Goal: Task Accomplishment & Management: Use online tool/utility

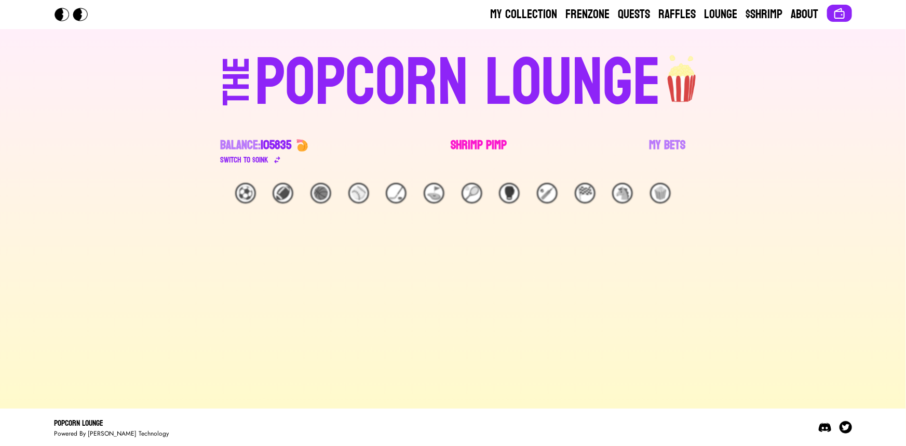
drag, startPoint x: 0, startPoint y: 0, endPoint x: 487, endPoint y: 150, distance: 509.8
click at [487, 150] on link "Shrimp Pimp" at bounding box center [479, 151] width 56 height 29
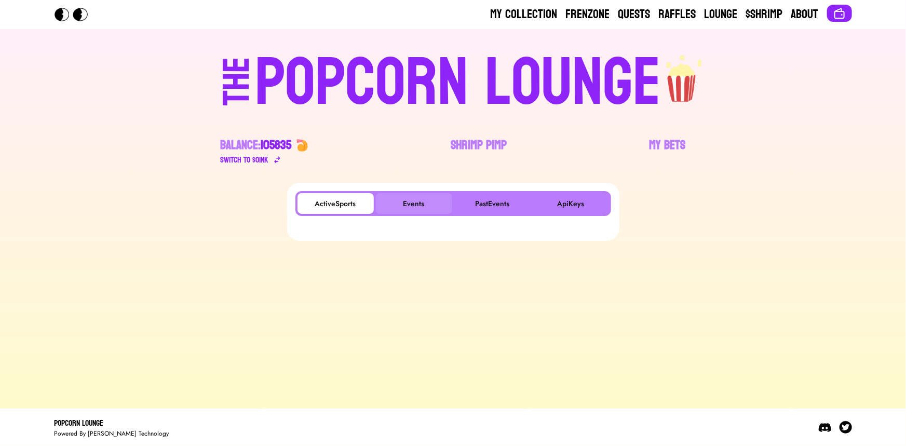
click at [420, 199] on button "Events" at bounding box center [414, 203] width 76 height 21
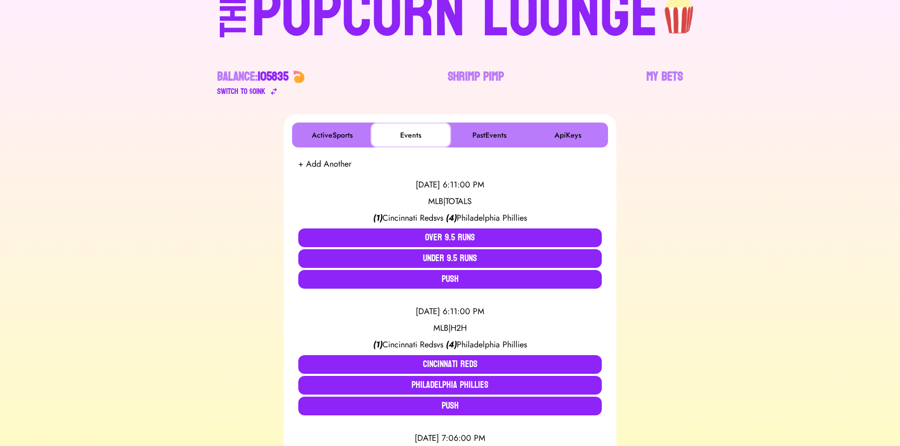
scroll to position [141, 0]
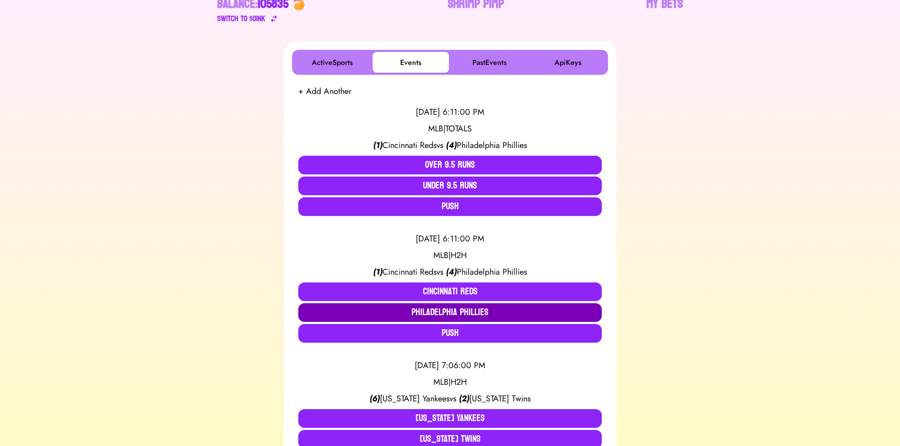
click at [494, 313] on button "Philadelphia Phillies" at bounding box center [449, 312] width 303 height 19
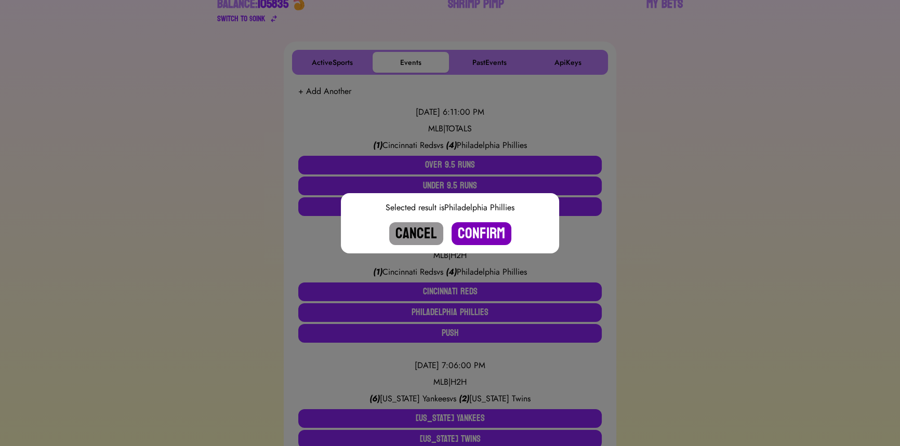
click at [489, 232] on button "Confirm" at bounding box center [481, 233] width 60 height 23
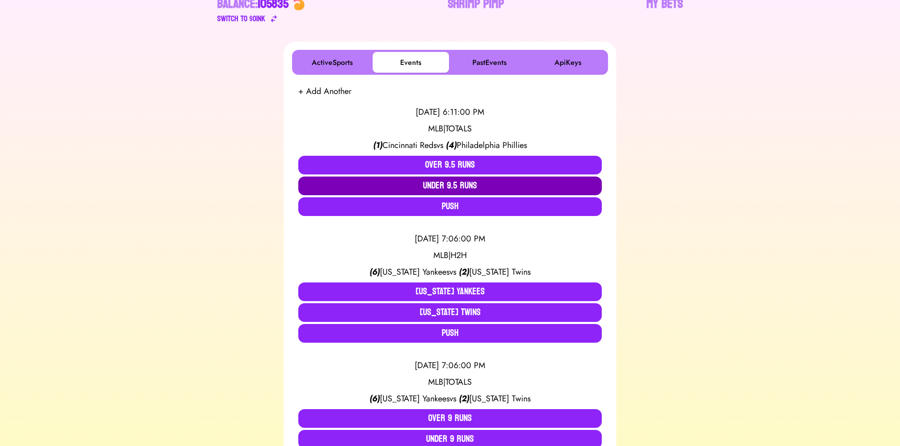
click at [450, 185] on button "Under 9.5 Runs" at bounding box center [449, 186] width 303 height 19
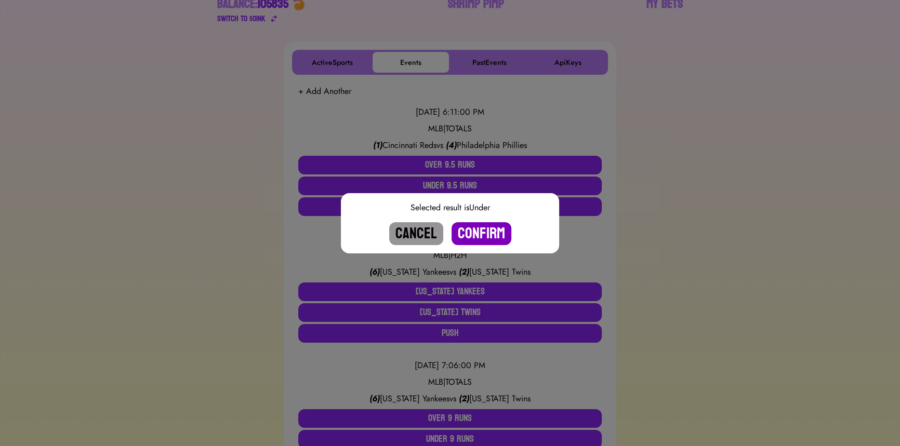
click at [477, 231] on button "Confirm" at bounding box center [481, 233] width 60 height 23
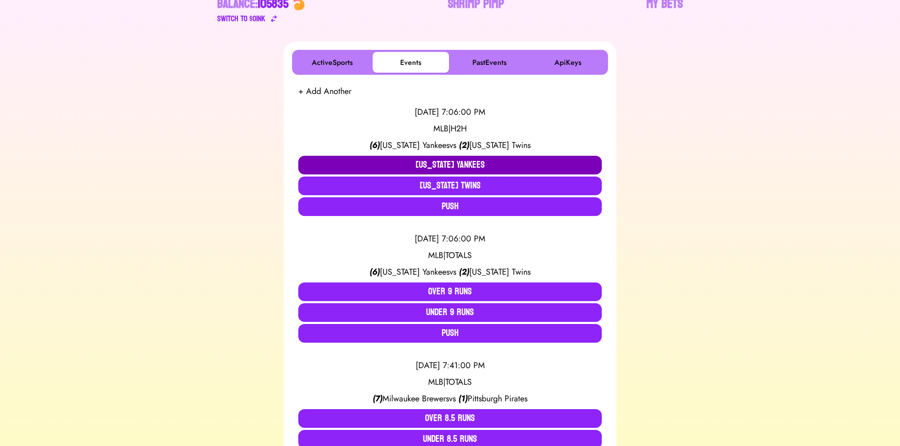
click at [424, 162] on button "[US_STATE] Yankees" at bounding box center [449, 165] width 303 height 19
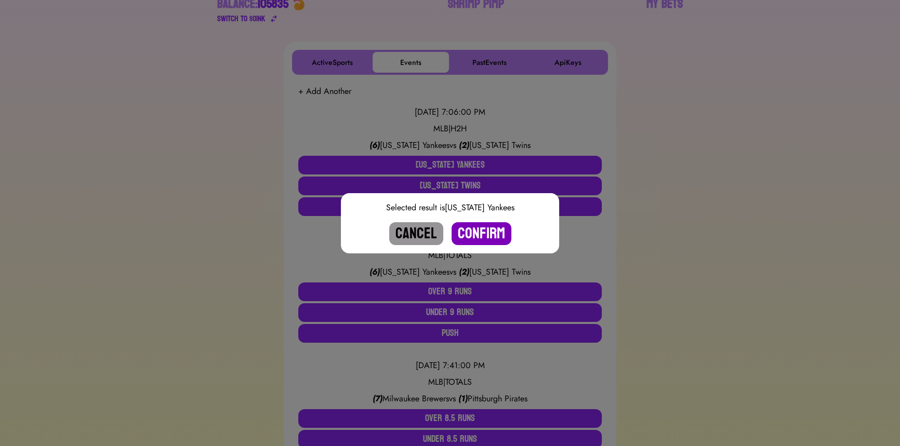
click at [491, 236] on button "Confirm" at bounding box center [481, 233] width 60 height 23
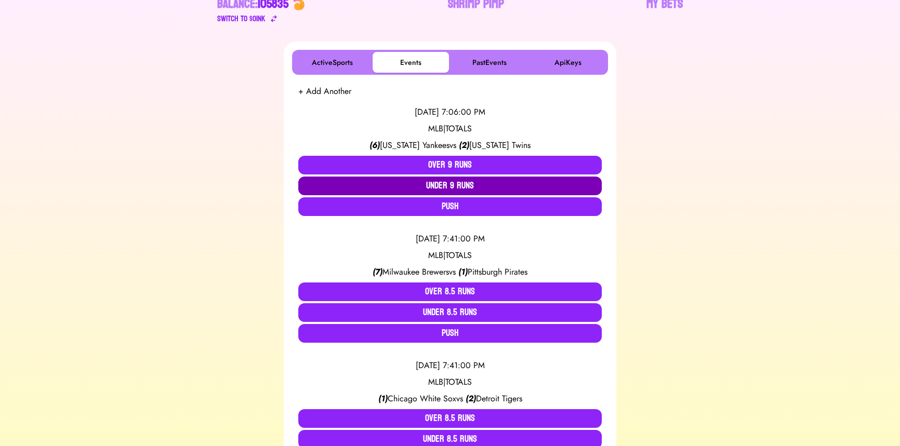
click at [459, 182] on button "Under 9 Runs" at bounding box center [449, 186] width 303 height 19
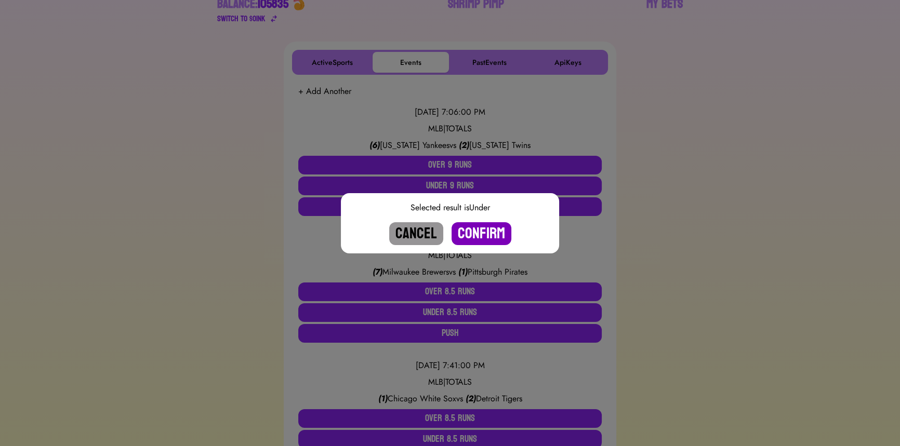
click at [477, 235] on button "Confirm" at bounding box center [481, 233] width 60 height 23
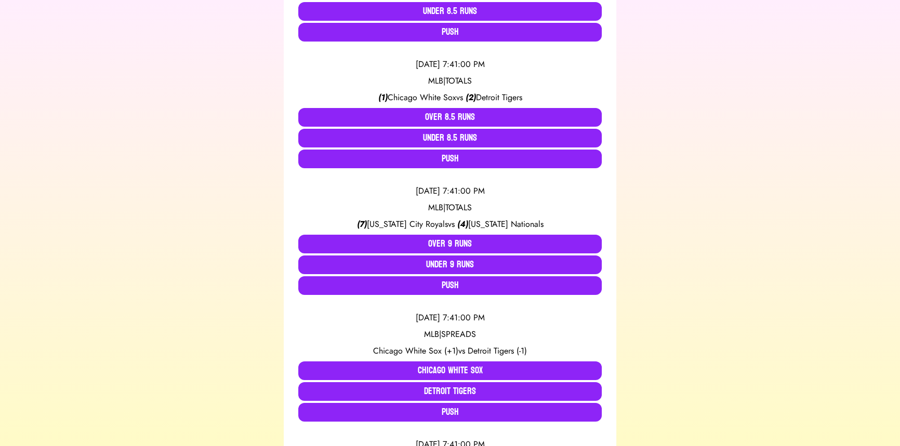
scroll to position [330, 0]
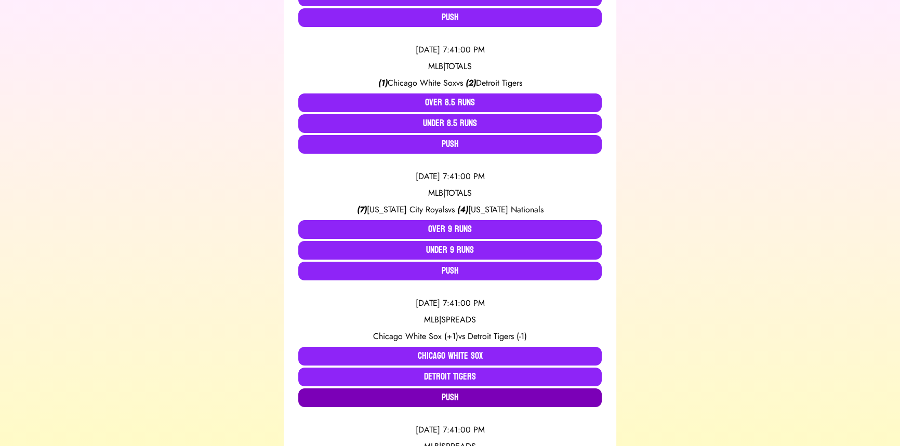
click at [458, 396] on button "Push" at bounding box center [449, 398] width 303 height 19
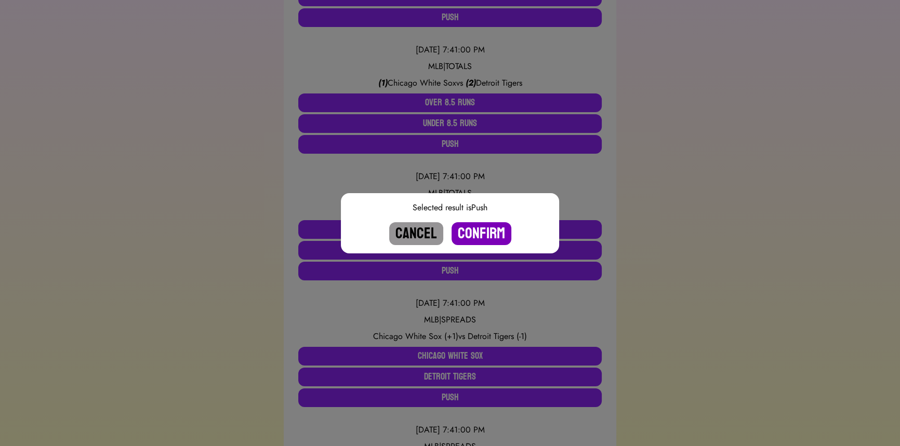
click at [491, 228] on button "Confirm" at bounding box center [481, 233] width 60 height 23
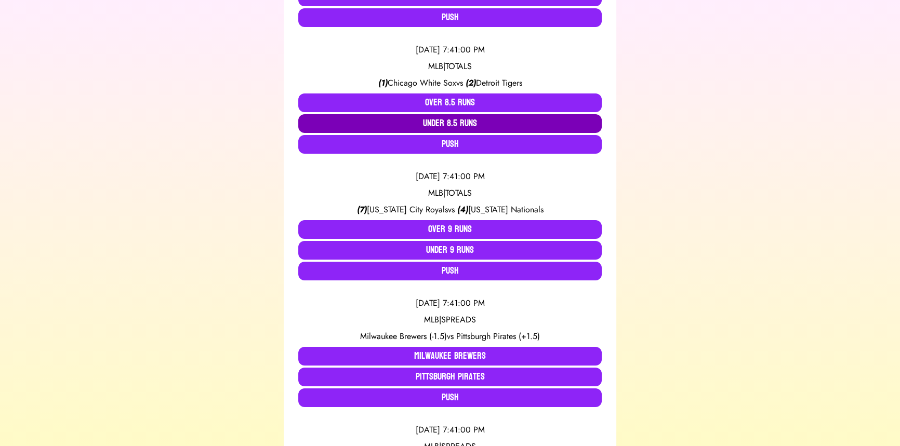
click at [461, 124] on button "Under 8.5 Runs" at bounding box center [449, 123] width 303 height 19
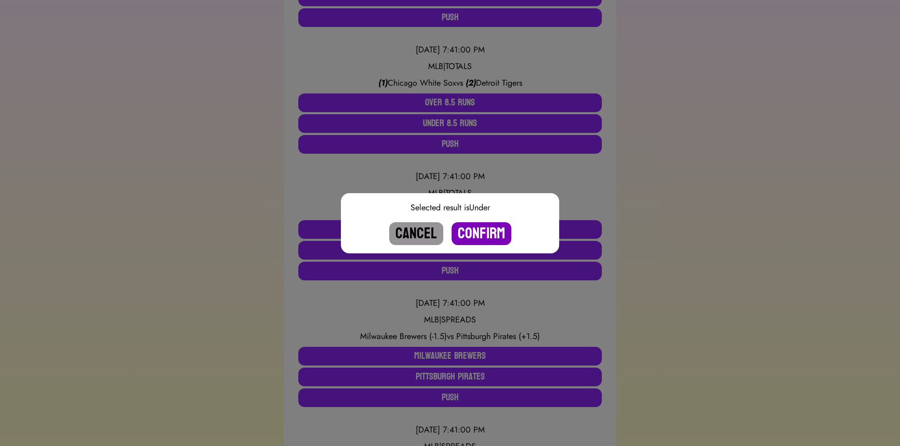
click at [485, 230] on button "Confirm" at bounding box center [481, 233] width 60 height 23
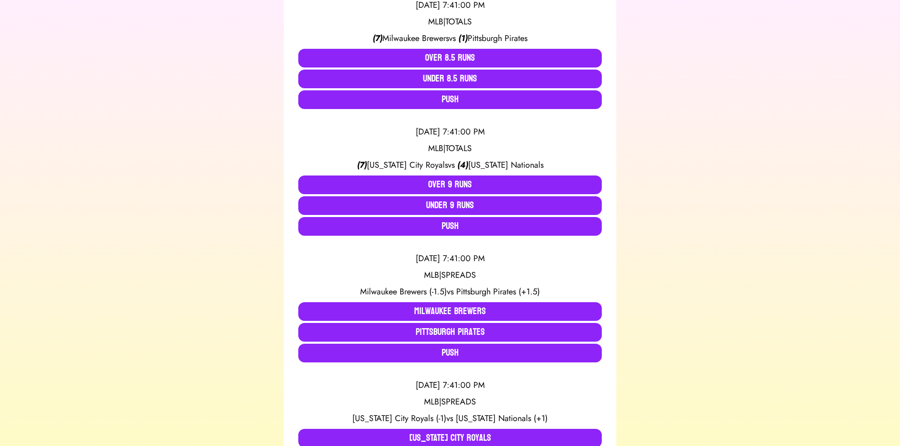
scroll to position [236, 0]
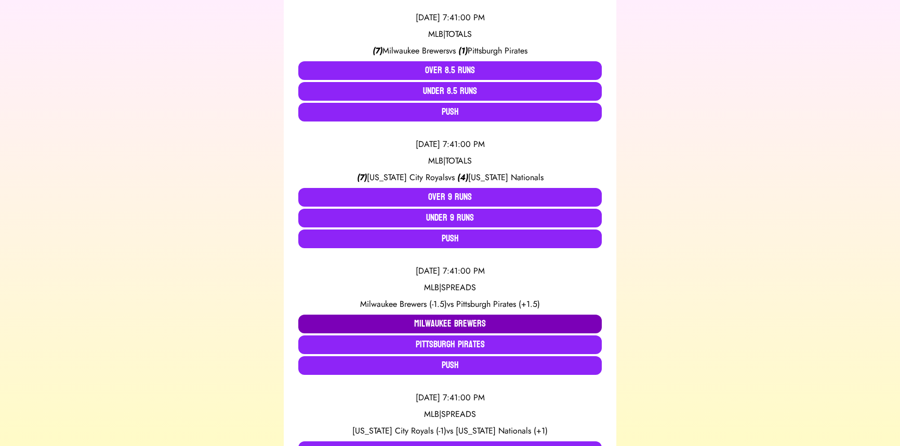
click at [403, 319] on button "Milwaukee Brewers" at bounding box center [449, 324] width 303 height 19
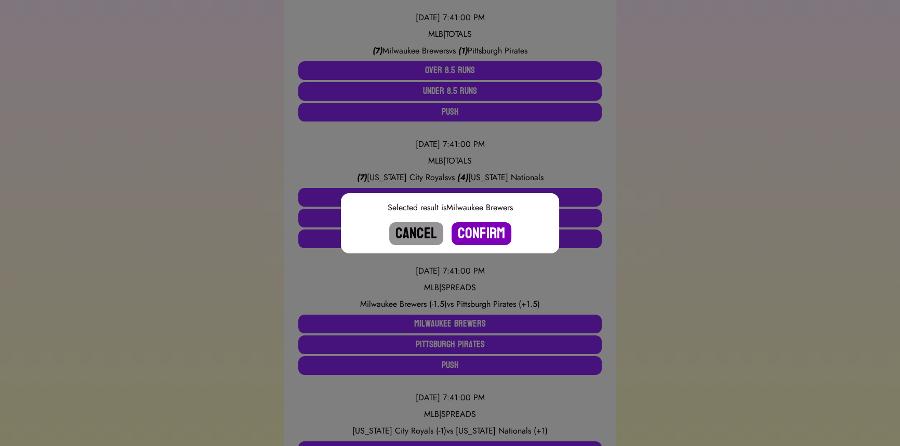
click at [488, 229] on button "Confirm" at bounding box center [481, 233] width 60 height 23
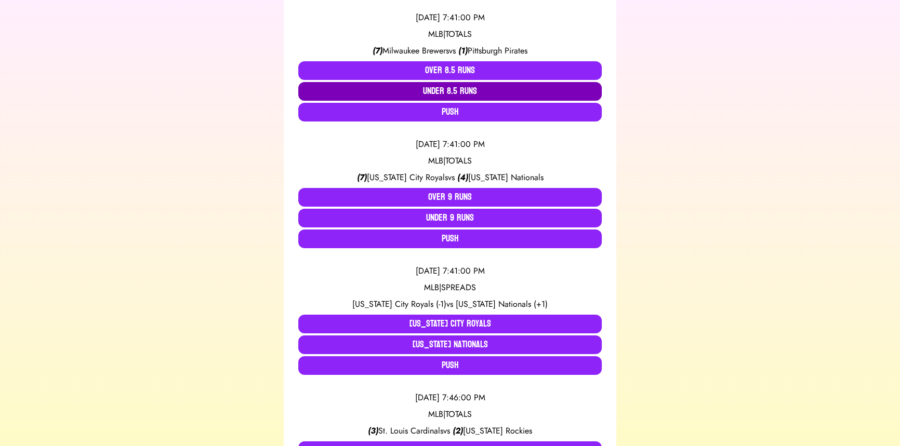
click at [433, 92] on button "Under 8.5 Runs" at bounding box center [449, 91] width 303 height 19
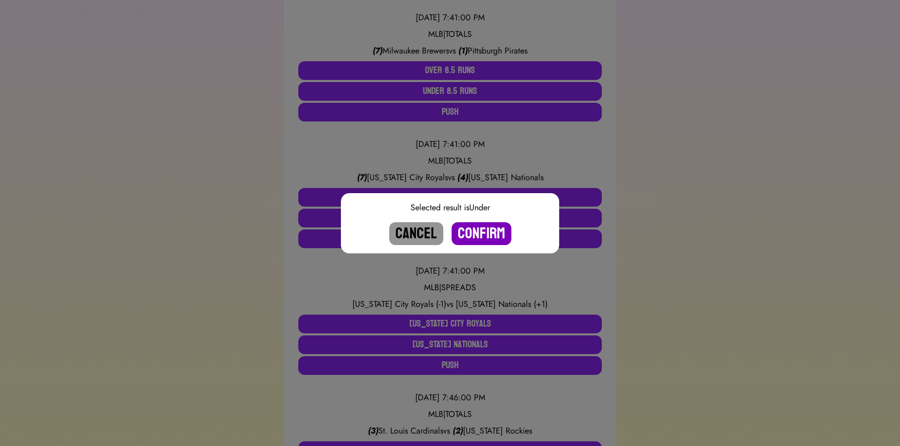
click at [473, 234] on button "Confirm" at bounding box center [481, 233] width 60 height 23
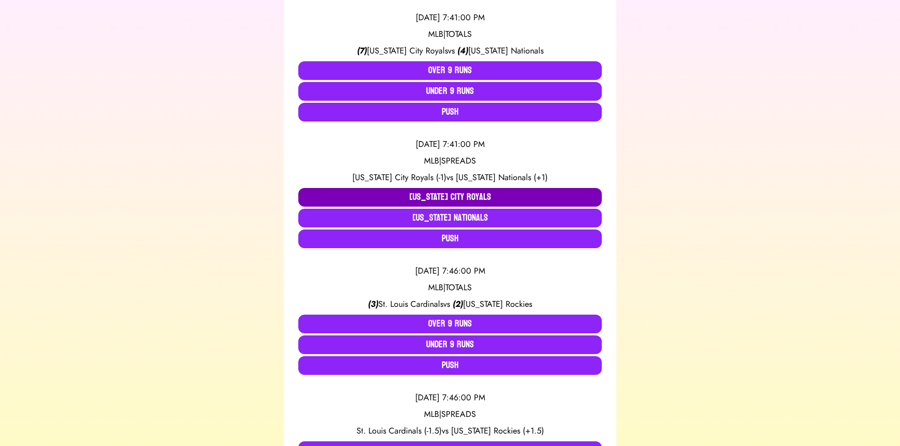
click at [422, 199] on button "[US_STATE] City Royals" at bounding box center [449, 197] width 303 height 19
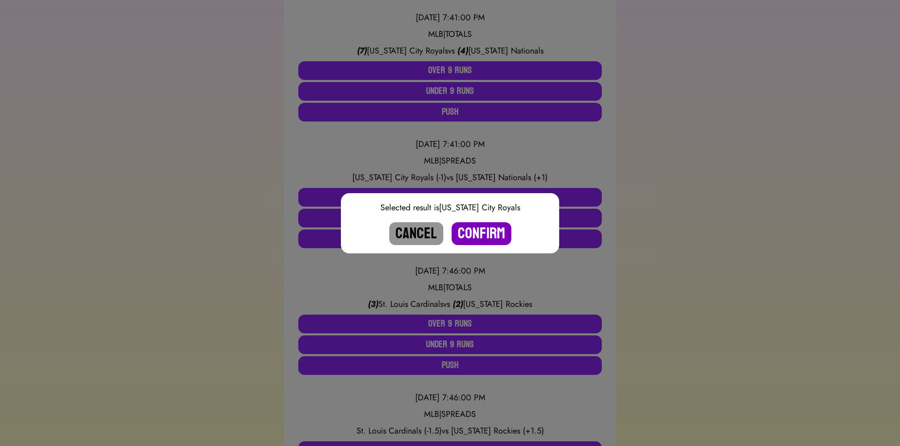
click at [481, 230] on button "Confirm" at bounding box center [481, 233] width 60 height 23
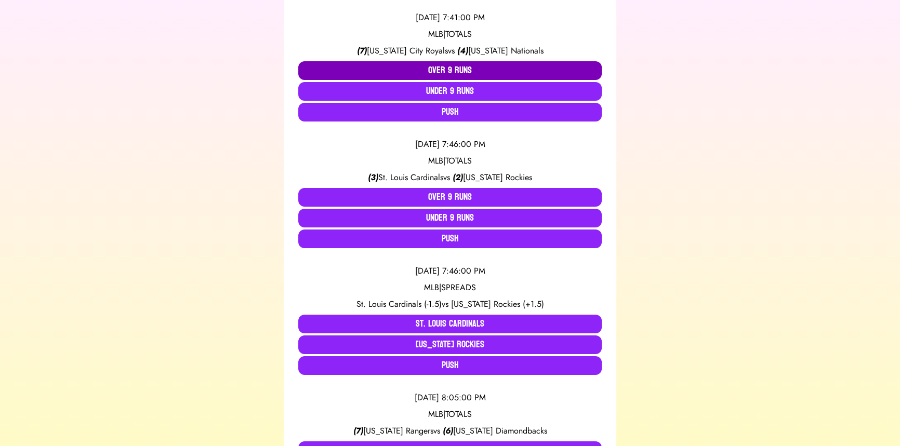
click at [440, 70] on button "Over 9 Runs" at bounding box center [449, 70] width 303 height 19
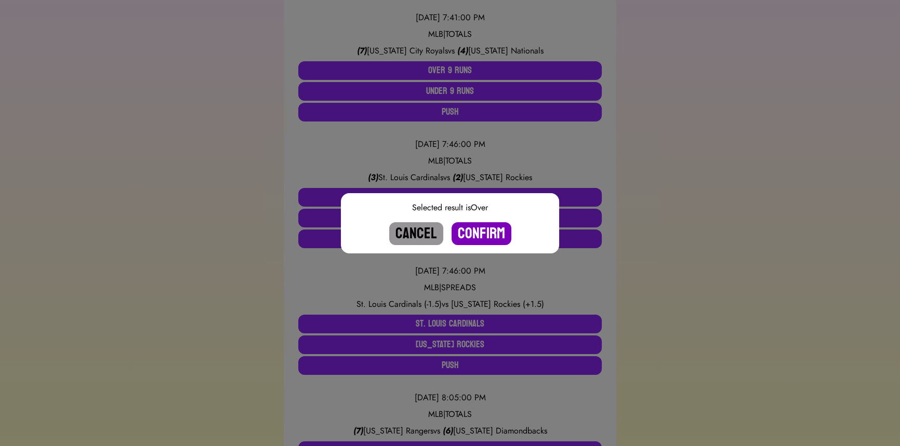
click at [476, 233] on button "Confirm" at bounding box center [481, 233] width 60 height 23
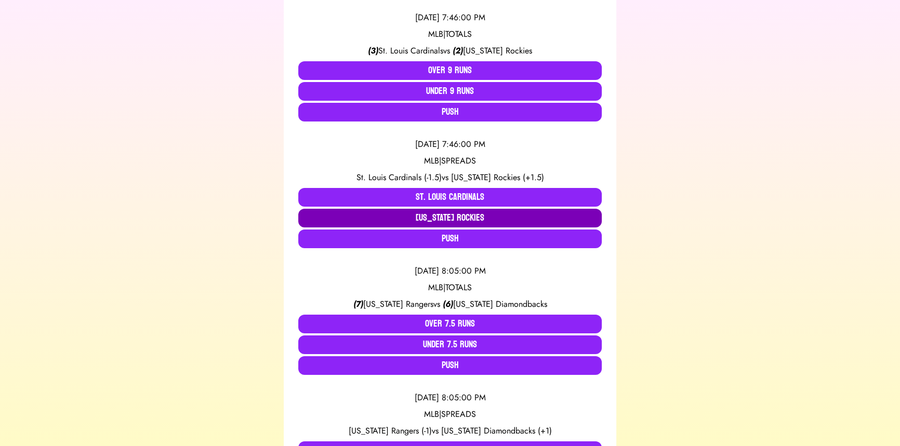
click at [411, 213] on button "[US_STATE] Rockies" at bounding box center [449, 218] width 303 height 19
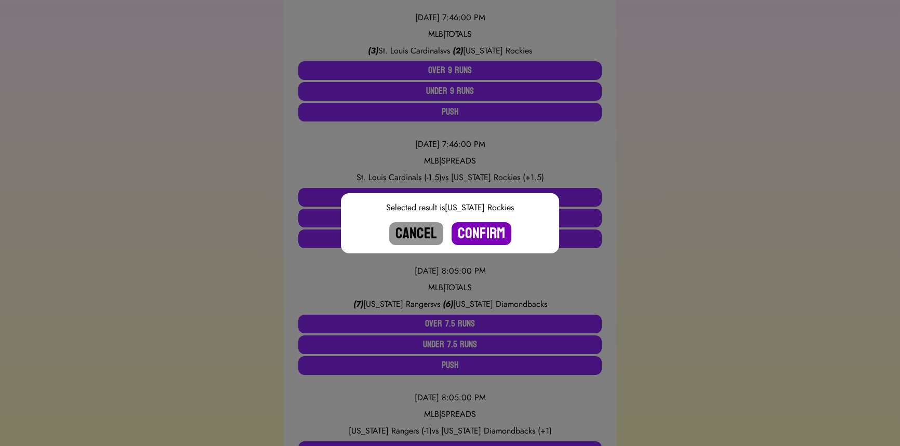
click at [483, 228] on button "Confirm" at bounding box center [481, 233] width 60 height 23
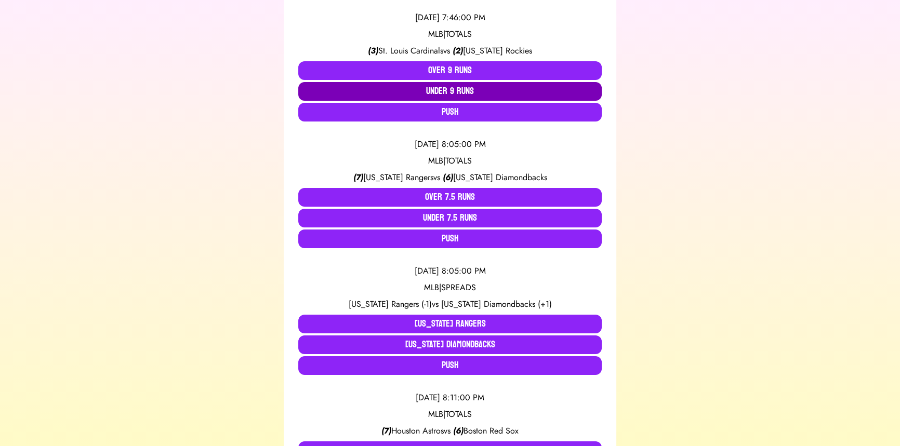
click at [442, 89] on button "Under 9 Runs" at bounding box center [449, 91] width 303 height 19
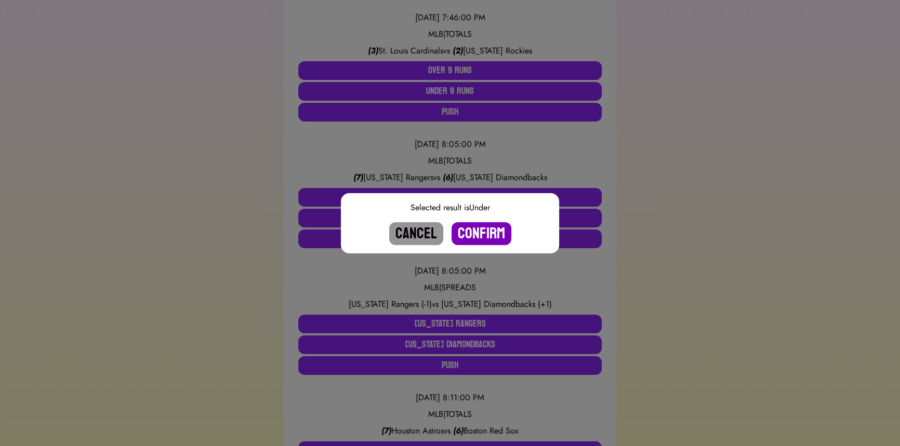
click at [482, 236] on button "Confirm" at bounding box center [481, 233] width 60 height 23
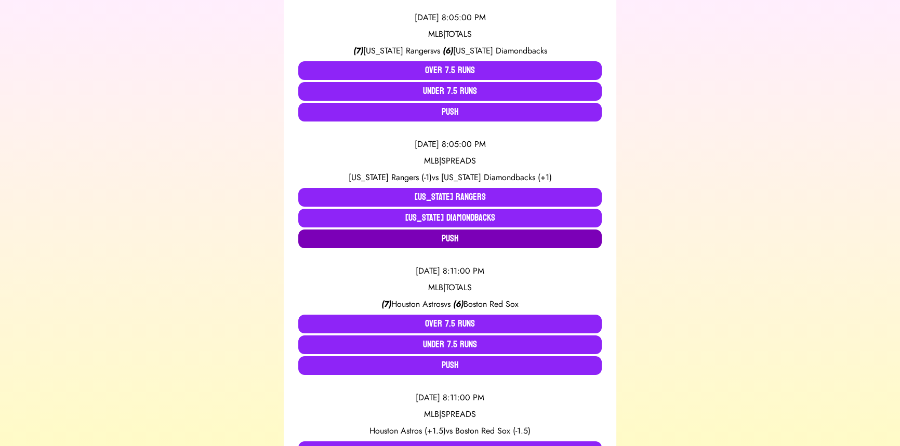
click at [435, 238] on button "Push" at bounding box center [449, 239] width 303 height 19
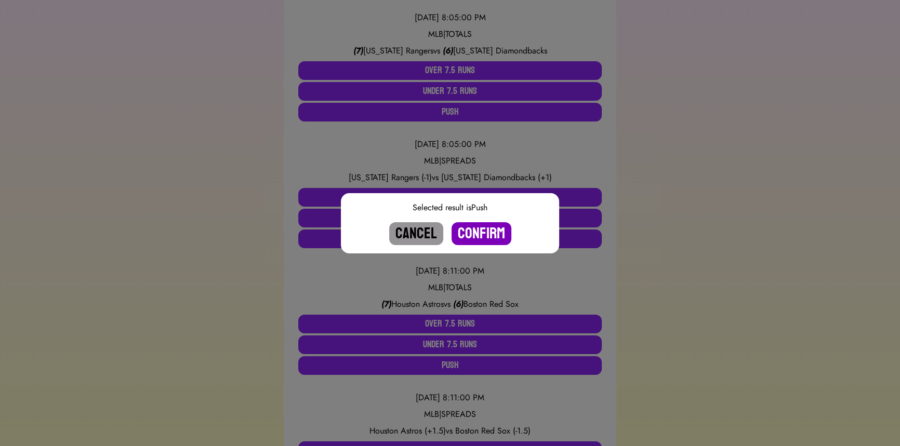
click at [479, 228] on button "Confirm" at bounding box center [481, 233] width 60 height 23
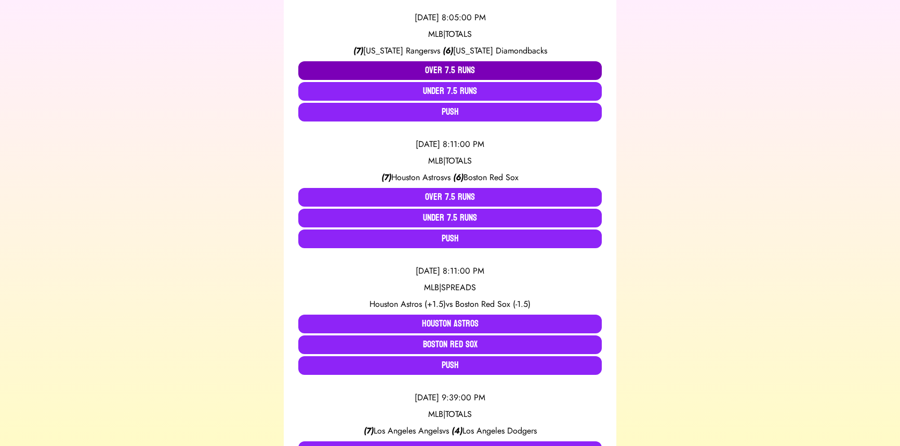
click at [436, 73] on button "Over 7.5 Runs" at bounding box center [449, 70] width 303 height 19
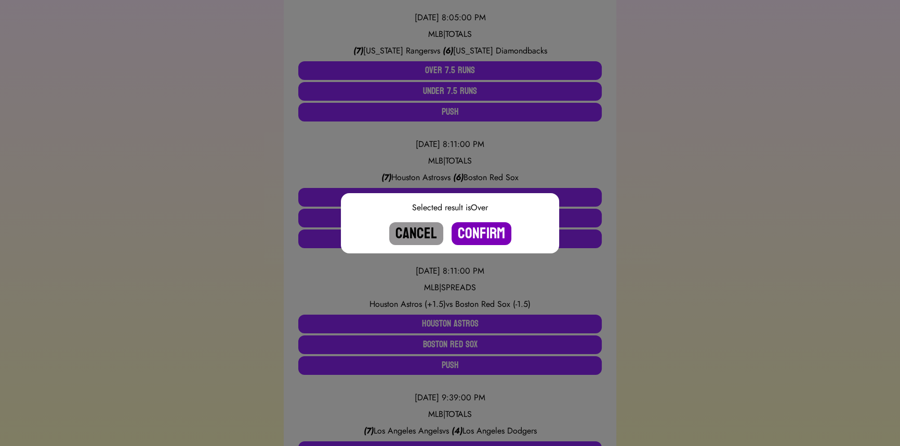
click at [489, 232] on button "Confirm" at bounding box center [481, 233] width 60 height 23
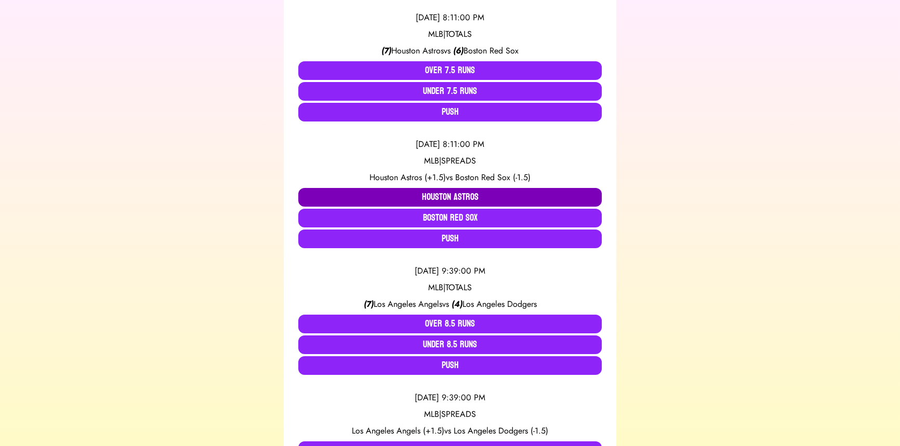
click at [435, 197] on button "Houston Astros" at bounding box center [449, 197] width 303 height 19
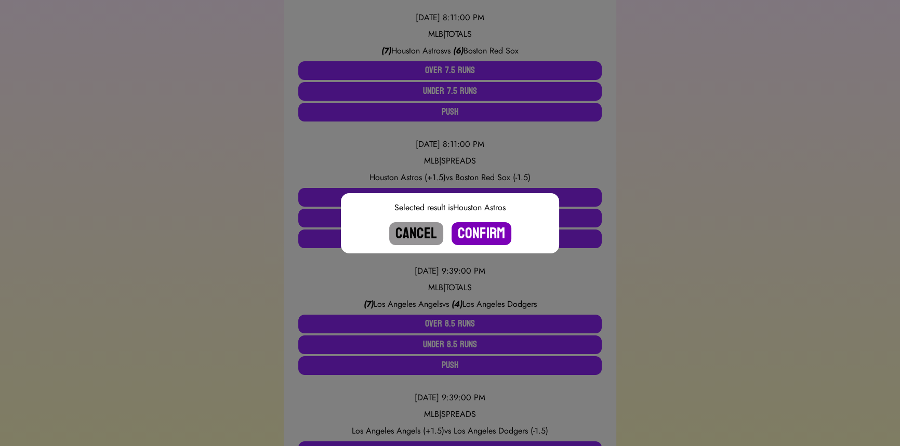
click at [496, 231] on button "Confirm" at bounding box center [481, 233] width 60 height 23
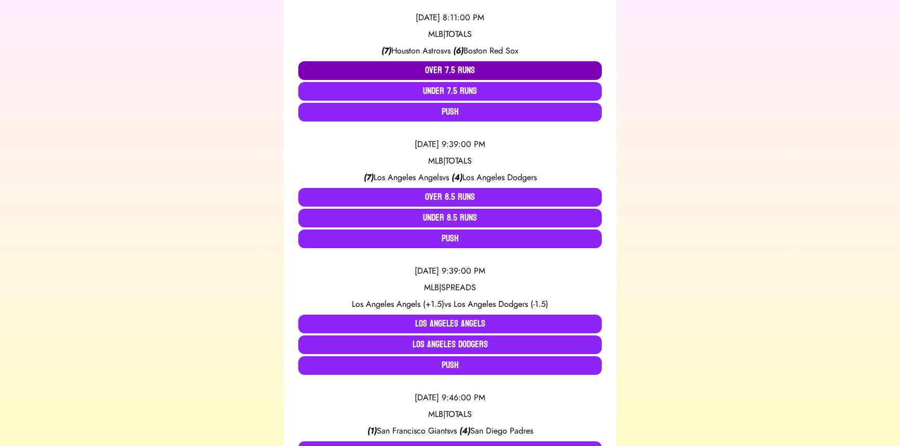
click at [452, 70] on button "Over 7.5 Runs" at bounding box center [449, 70] width 303 height 19
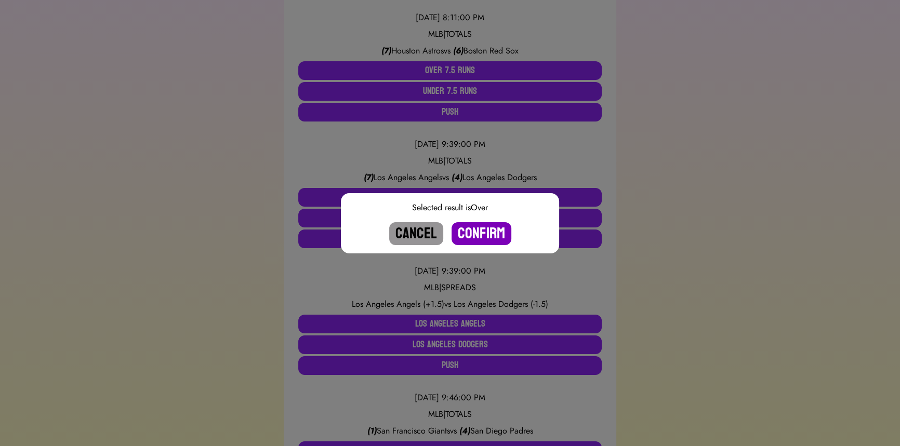
click at [488, 232] on button "Confirm" at bounding box center [481, 233] width 60 height 23
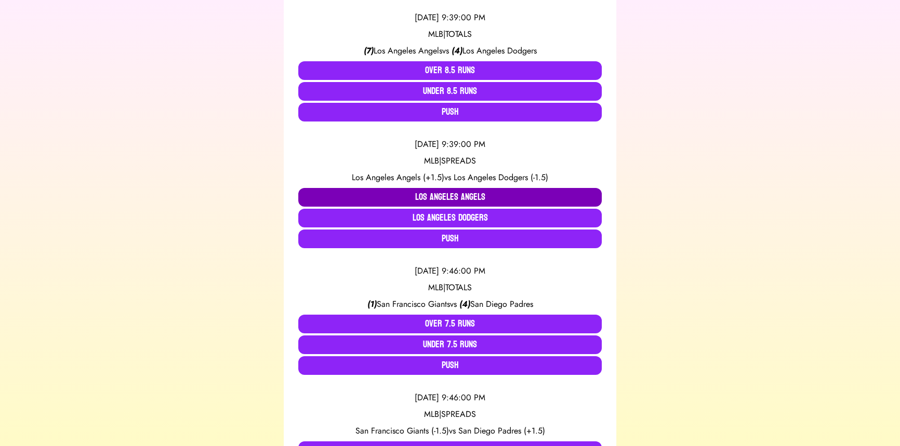
click at [447, 196] on button "Los Angeles Angels" at bounding box center [449, 197] width 303 height 19
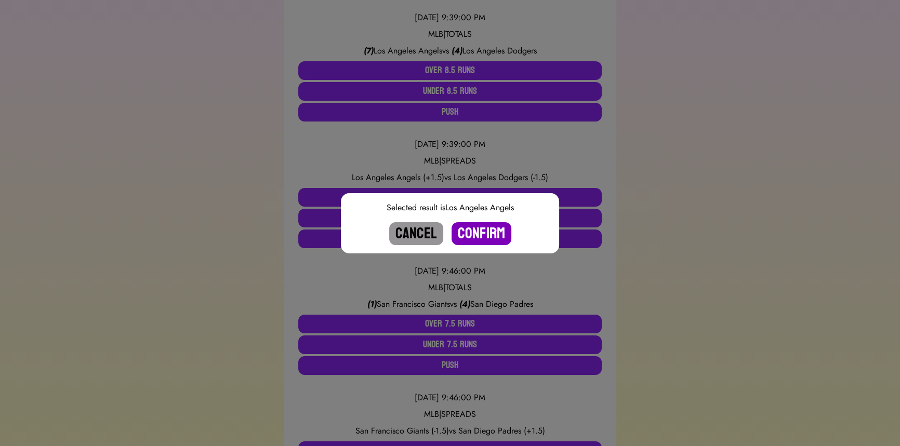
click at [484, 233] on button "Confirm" at bounding box center [481, 233] width 60 height 23
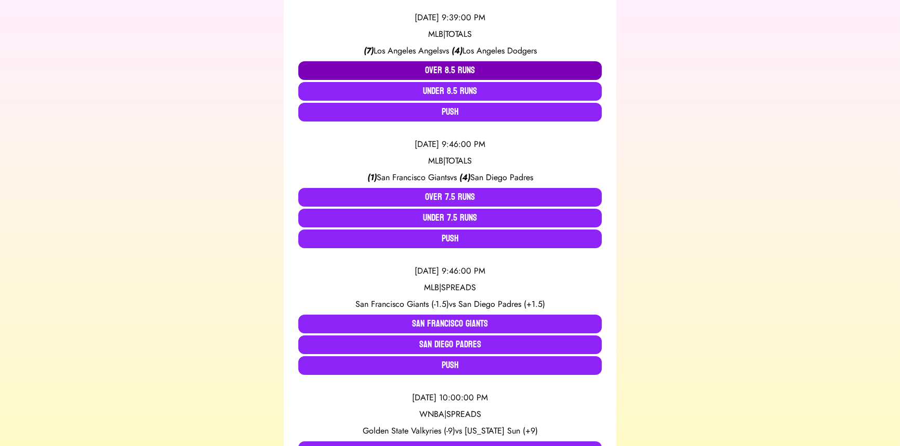
click at [435, 70] on button "Over 8.5 Runs" at bounding box center [449, 70] width 303 height 19
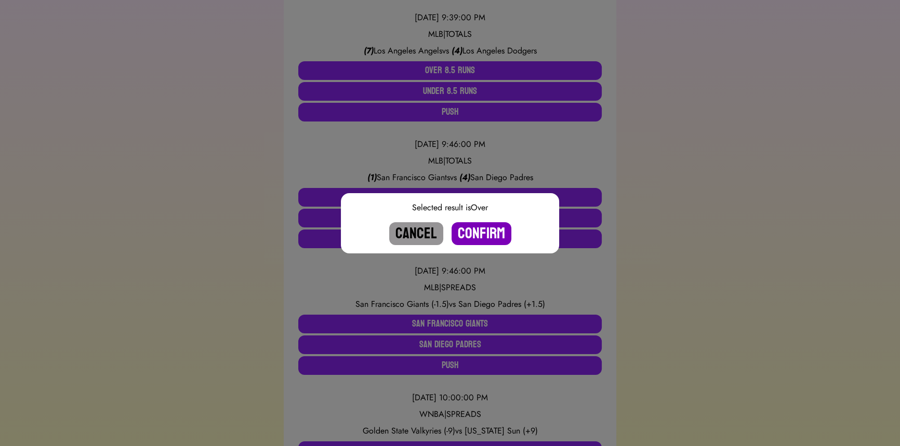
click at [480, 233] on button "Confirm" at bounding box center [481, 233] width 60 height 23
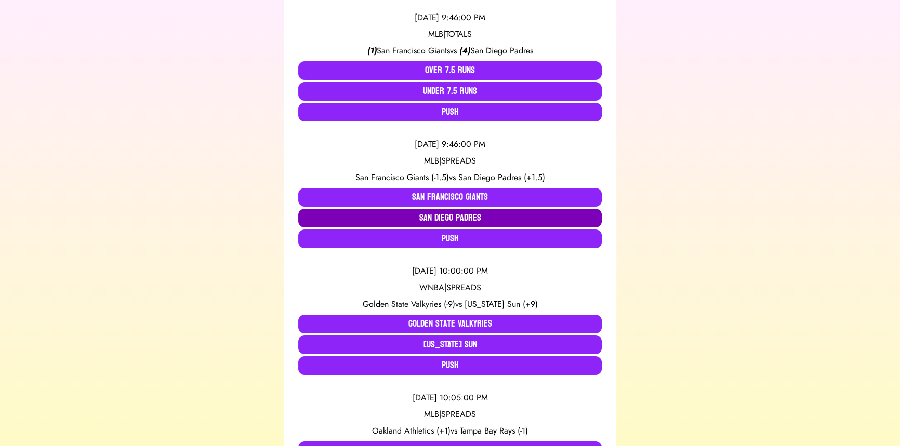
click at [455, 217] on button "San Diego Padres" at bounding box center [449, 218] width 303 height 19
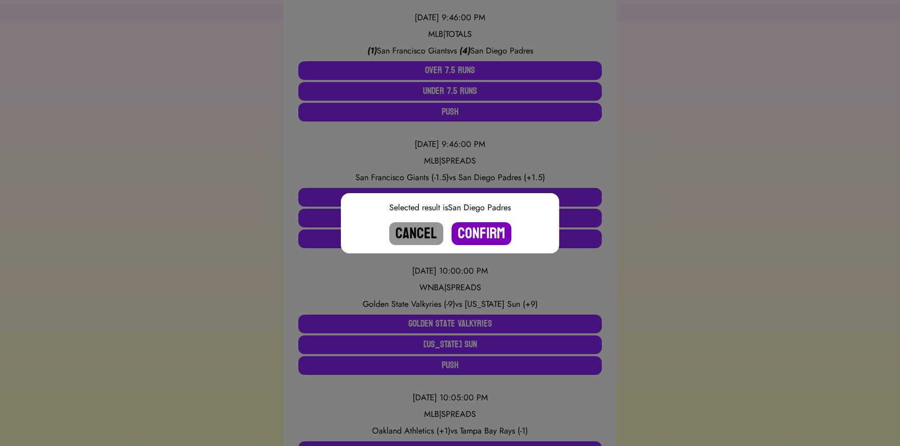
click at [488, 231] on button "Confirm" at bounding box center [481, 233] width 60 height 23
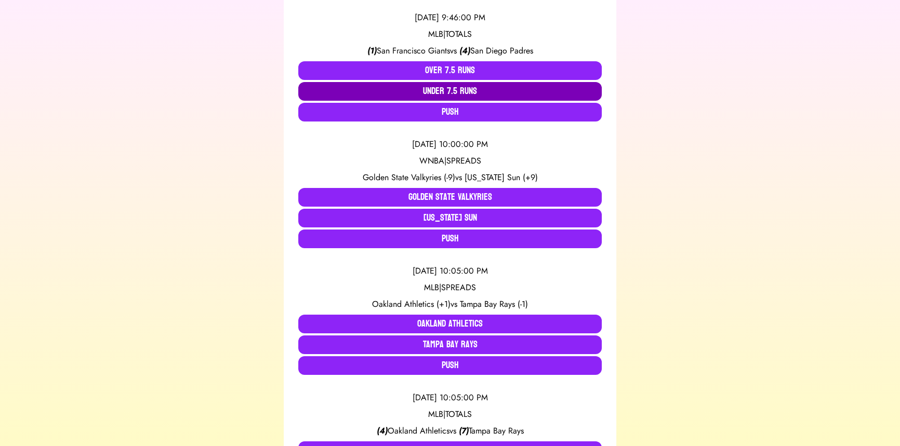
click at [440, 87] on button "Under 7.5 Runs" at bounding box center [449, 91] width 303 height 19
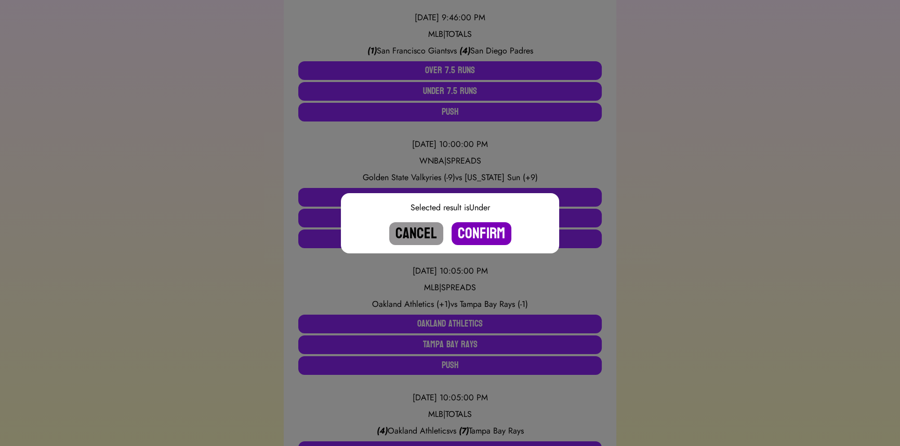
click at [484, 236] on button "Confirm" at bounding box center [481, 233] width 60 height 23
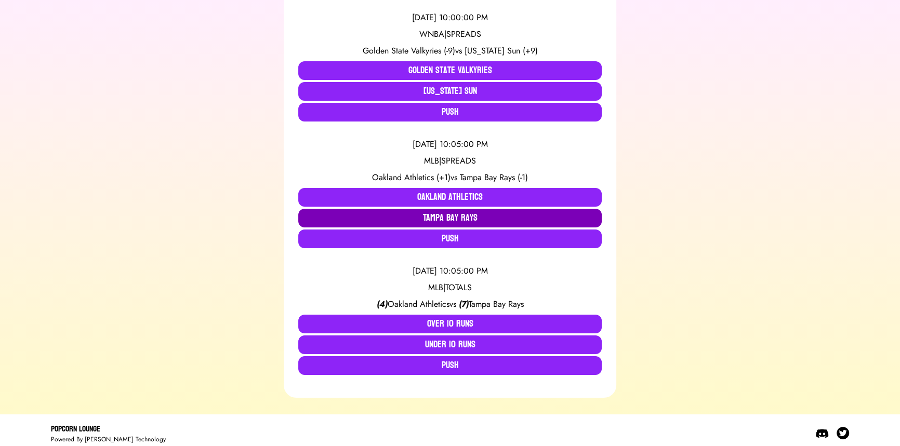
click at [471, 219] on button "Tampa Bay Rays" at bounding box center [449, 218] width 303 height 19
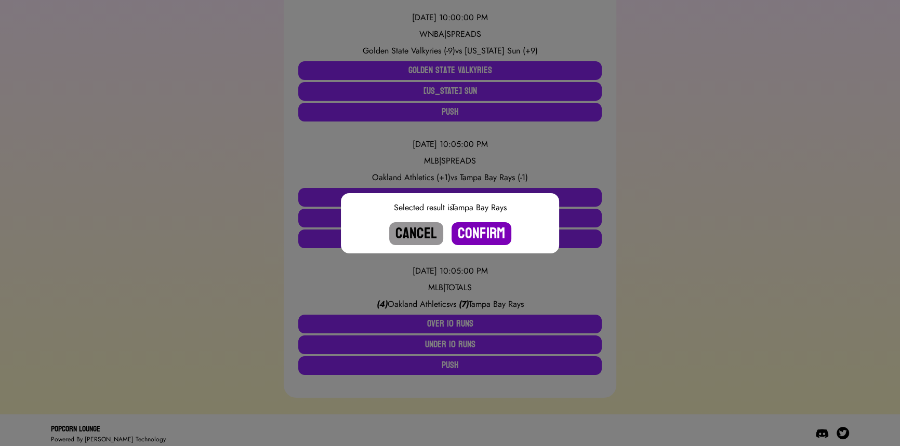
click at [490, 237] on button "Confirm" at bounding box center [481, 233] width 60 height 23
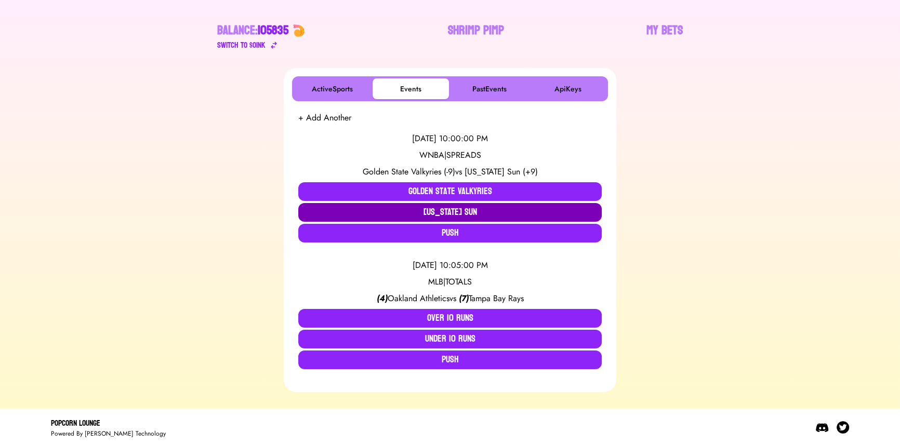
scroll to position [114, 0]
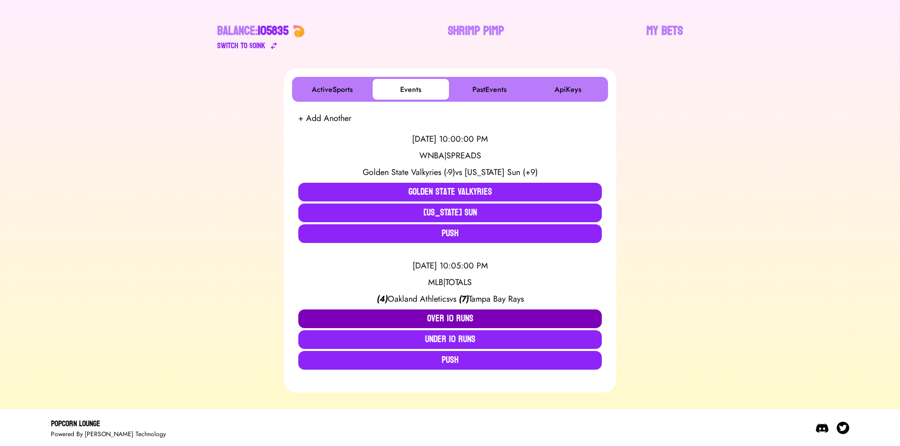
click at [451, 319] on button "Over 10 Runs" at bounding box center [449, 319] width 303 height 19
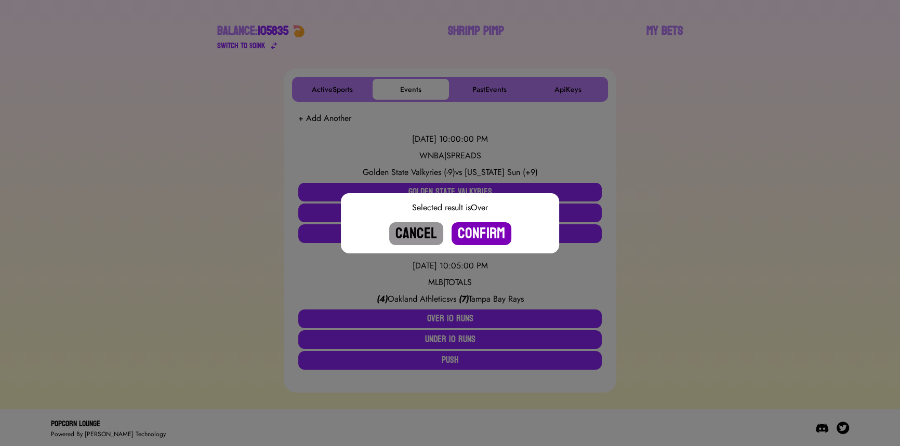
click at [486, 226] on button "Confirm" at bounding box center [481, 233] width 60 height 23
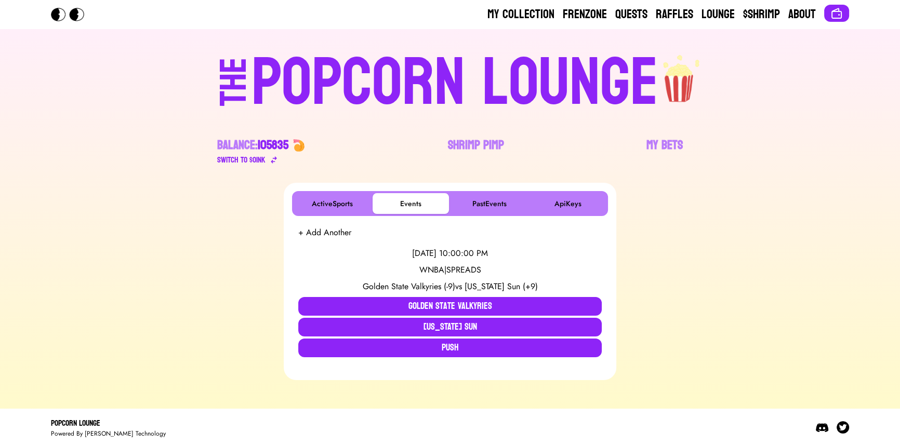
scroll to position [0, 0]
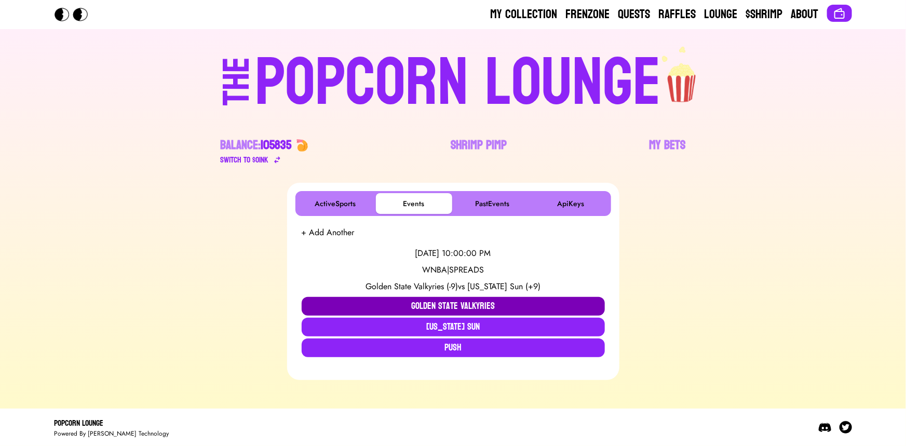
click at [489, 303] on button "Golden State Valkyries" at bounding box center [453, 306] width 303 height 19
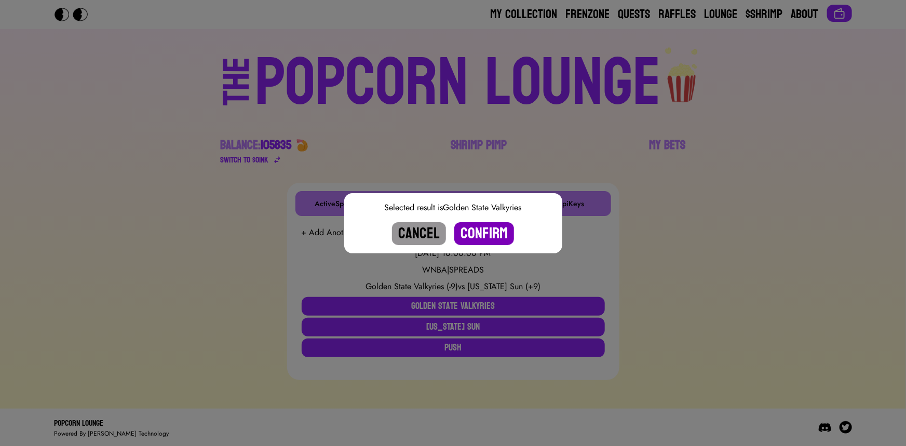
click at [488, 231] on button "Confirm" at bounding box center [485, 233] width 60 height 23
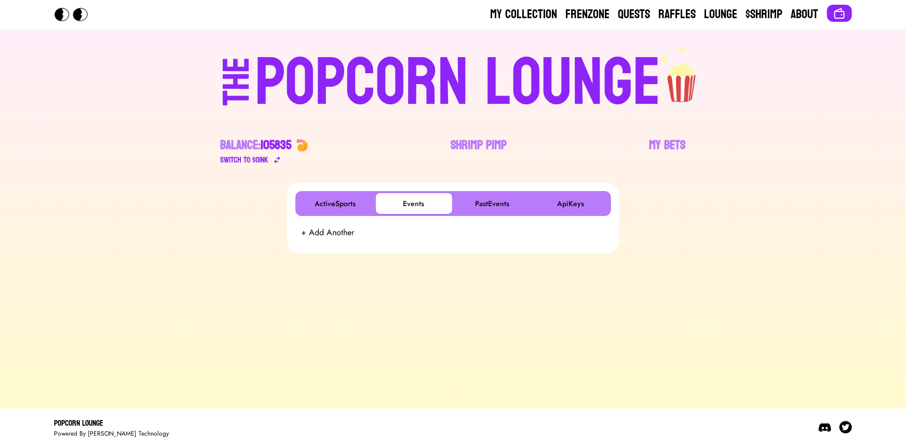
click at [395, 79] on div "POPCORN LOUNGE" at bounding box center [458, 83] width 407 height 66
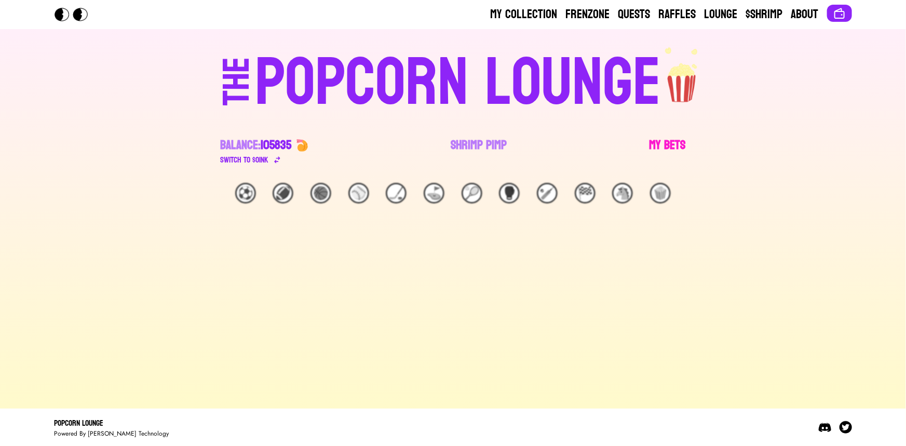
click at [662, 140] on link "My Bets" at bounding box center [668, 151] width 36 height 29
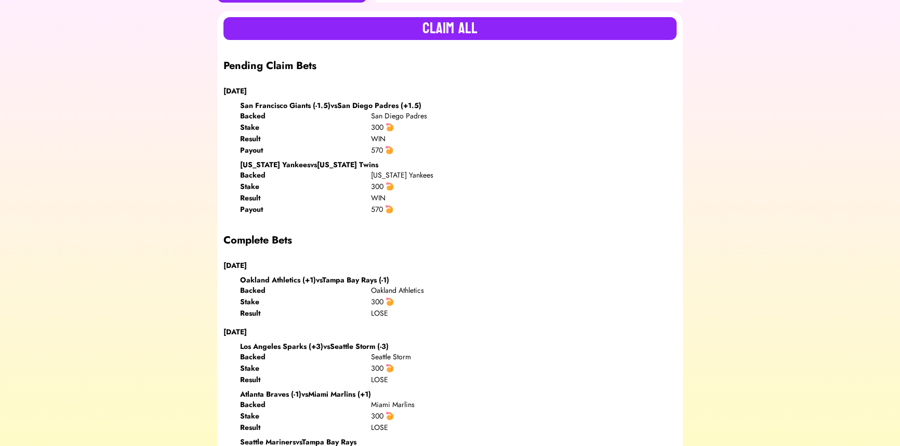
scroll to position [330, 0]
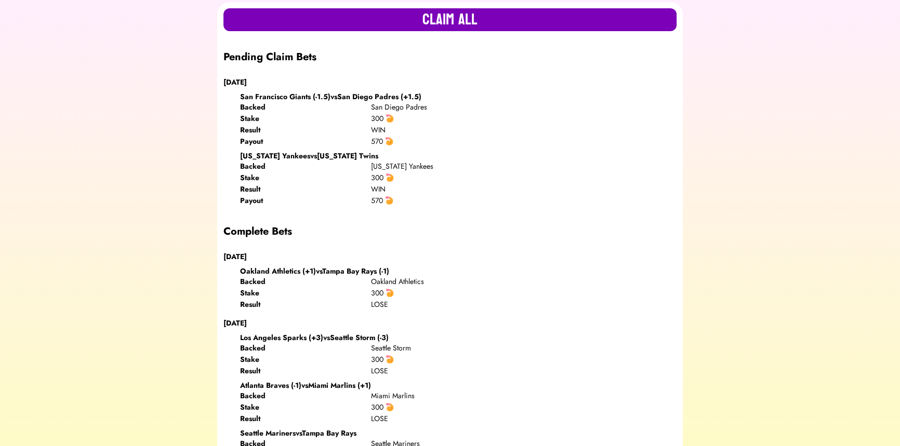
click at [443, 26] on button "Claim all" at bounding box center [449, 19] width 453 height 23
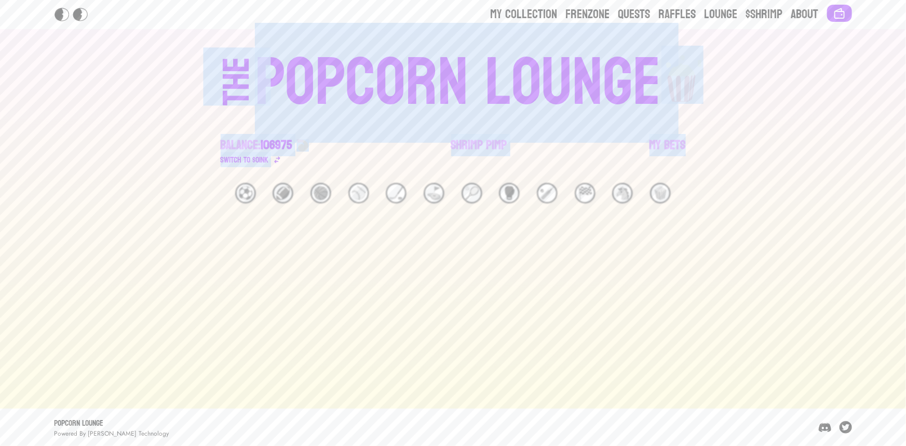
drag, startPoint x: 86, startPoint y: 75, endPoint x: 780, endPoint y: 165, distance: 700.2
click at [780, 165] on div "My Collection Frenzone Quests Raffles Lounge $Shrimp About THE POPCORN LOUNGE B…" at bounding box center [453, 223] width 906 height 446
click at [780, 165] on div "THE POPCORN LOUNGE Balance: 106975 Switch to $ OINK Shrimp Pimp My Bets" at bounding box center [453, 106] width 665 height 154
